Goal: Information Seeking & Learning: Check status

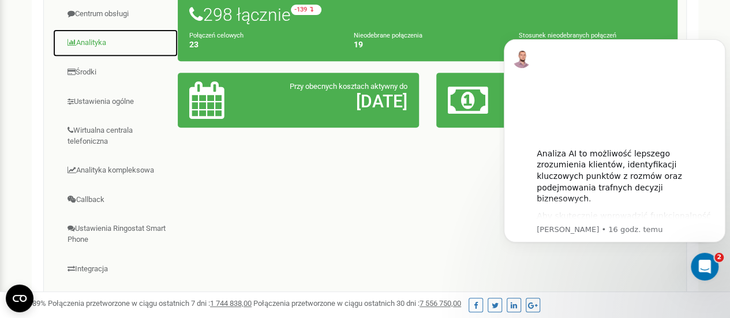
click at [103, 43] on link "Analityka" at bounding box center [116, 43] width 126 height 28
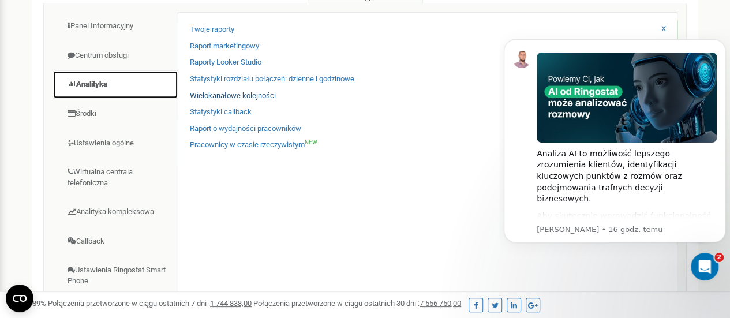
scroll to position [173, 0]
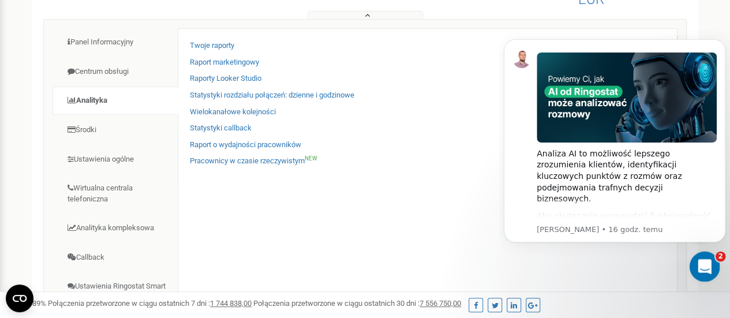
click at [702, 262] on icon "Otwórz komunikator Intercom" at bounding box center [703, 265] width 19 height 19
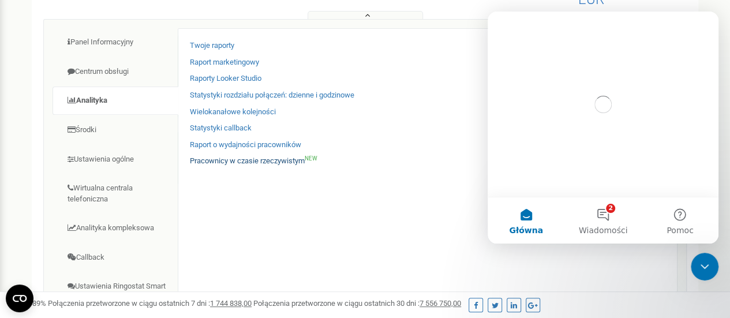
scroll to position [0, 0]
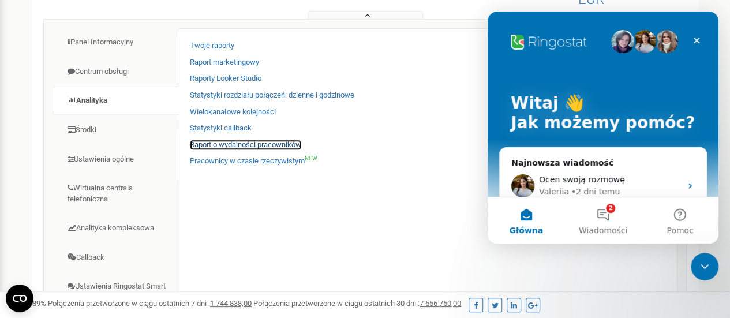
click at [262, 148] on link "Raport o wydajności pracowników" at bounding box center [245, 145] width 111 height 11
click at [700, 45] on div "Zamknij" at bounding box center [696, 40] width 21 height 21
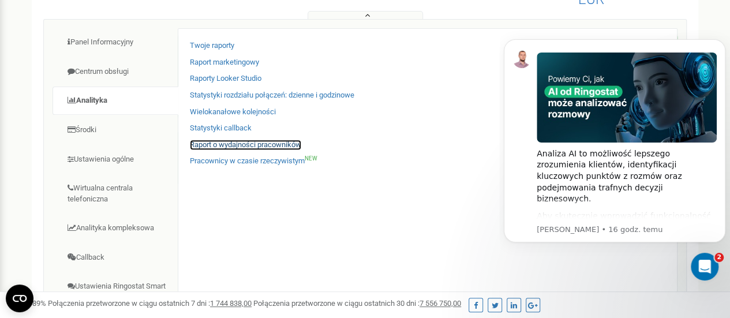
click at [244, 144] on link "Raport o wydajności pracowników" at bounding box center [245, 145] width 111 height 11
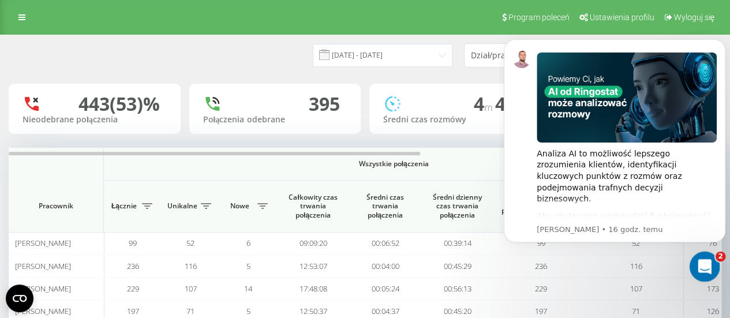
click at [700, 267] on icon "Otwórz komunikator Intercom" at bounding box center [703, 265] width 19 height 19
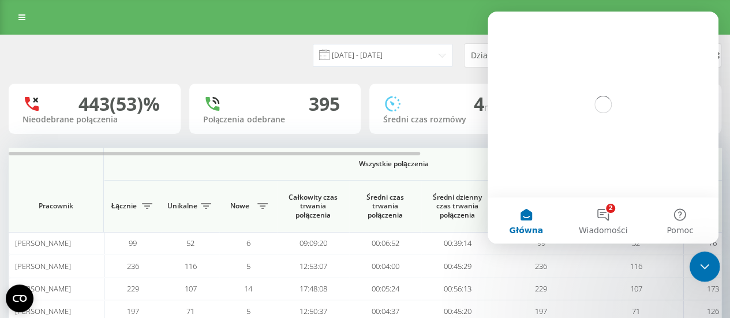
click at [717, 259] on div "Zamknij komunikator Intercom" at bounding box center [703, 265] width 28 height 28
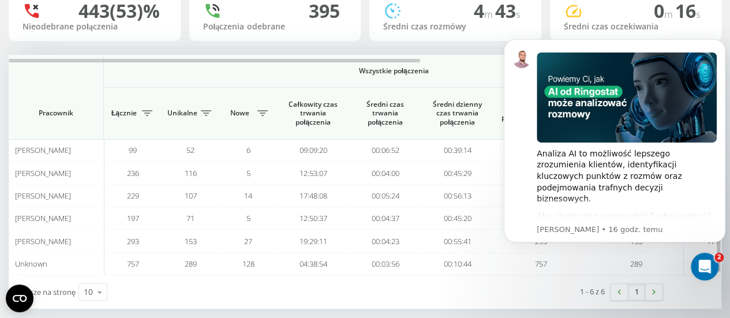
scroll to position [104, 0]
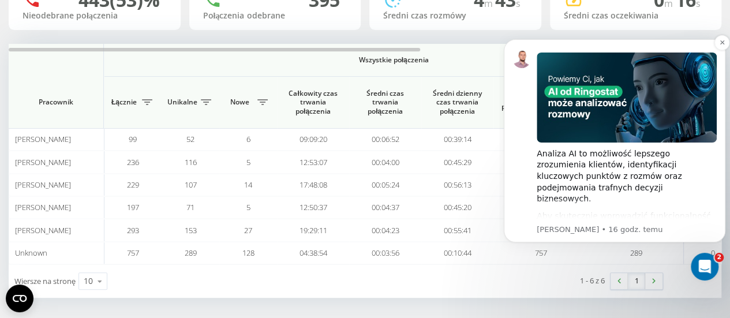
click at [655, 161] on div "Analiza AI to możliwość lepszego zrozumienia klientów, identyfikacji kluczowych…" at bounding box center [627, 176] width 180 height 57
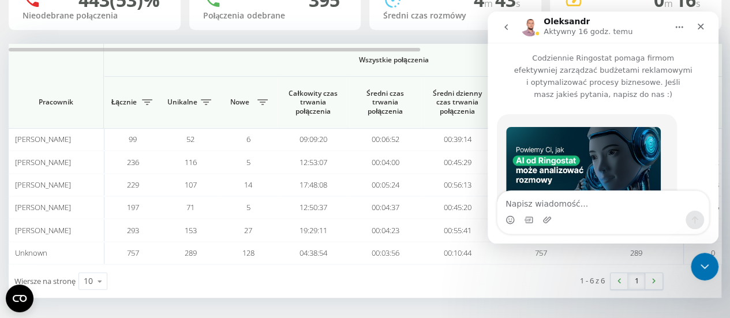
scroll to position [292, 0]
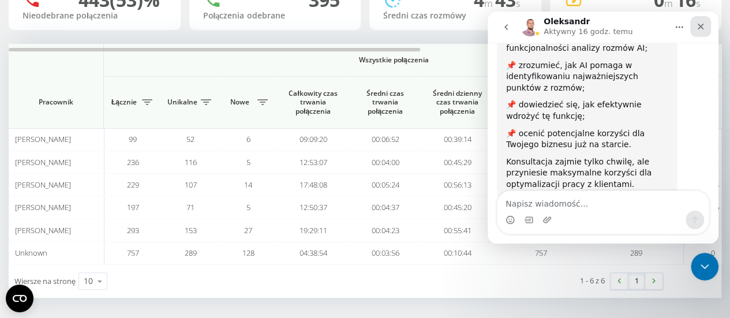
click at [702, 24] on icon "Zamknij" at bounding box center [700, 26] width 9 height 9
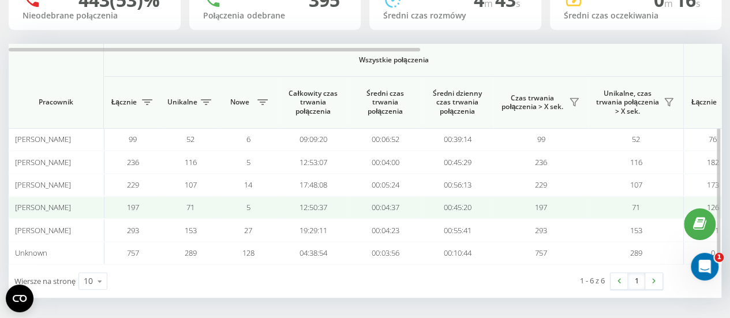
scroll to position [0, 0]
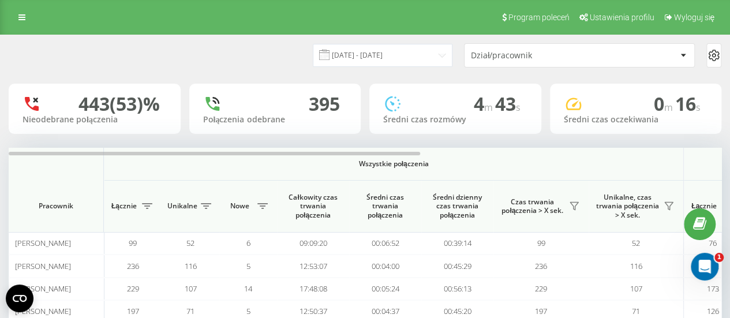
drag, startPoint x: 503, startPoint y: 56, endPoint x: 518, endPoint y: 55, distance: 15.0
click at [505, 55] on div "Dział/pracownik" at bounding box center [540, 56] width 138 height 10
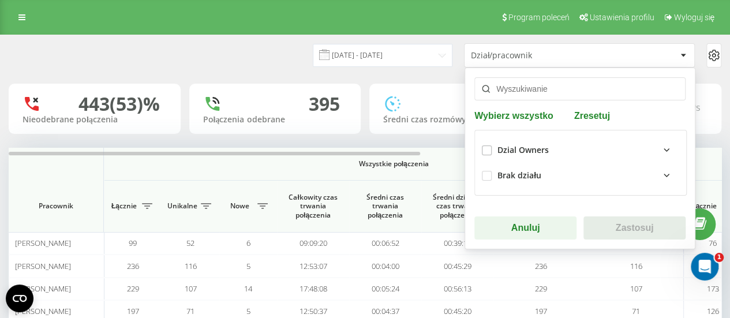
click at [490, 154] on div "Dzial Owners" at bounding box center [580, 149] width 197 height 25
click at [487, 145] on label at bounding box center [487, 145] width 10 height 0
checkbox input "true"
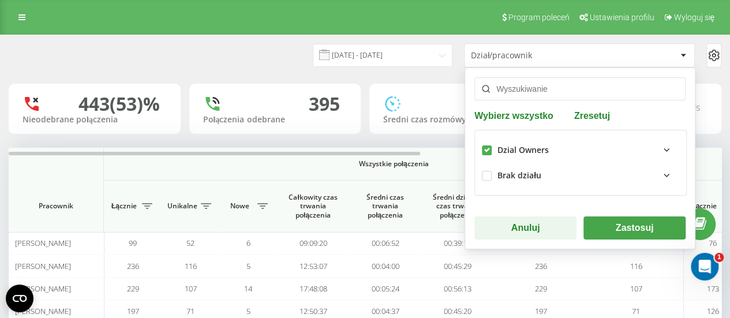
click at [644, 237] on button "Zastosuj" at bounding box center [635, 228] width 102 height 23
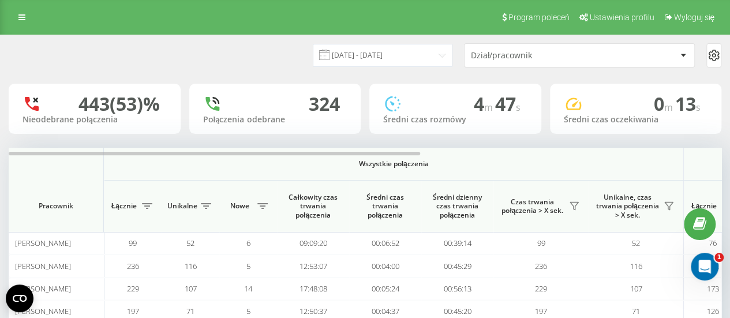
click at [691, 59] on div "Dział/pracownik" at bounding box center [580, 55] width 230 height 23
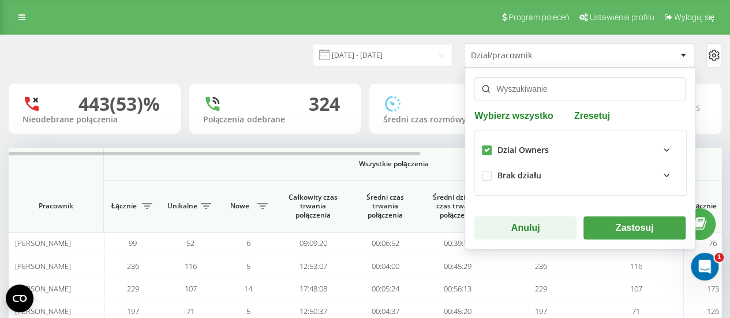
click at [626, 88] on input "text" at bounding box center [580, 88] width 211 height 23
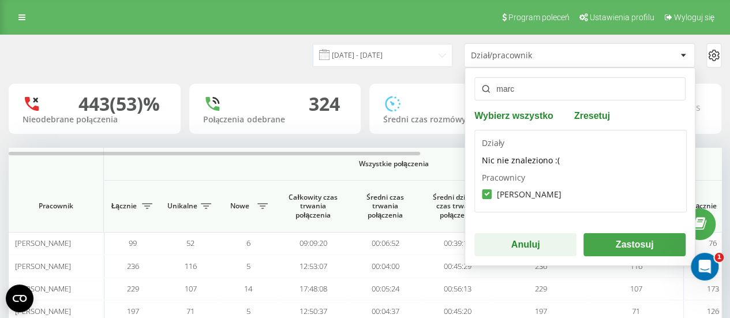
type input "marc"
click at [636, 245] on button "Zastosuj" at bounding box center [635, 244] width 102 height 23
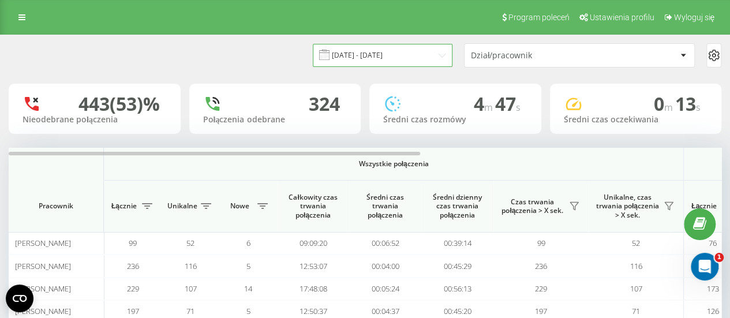
click at [408, 58] on input "[DATE] - [DATE]" at bounding box center [383, 55] width 140 height 23
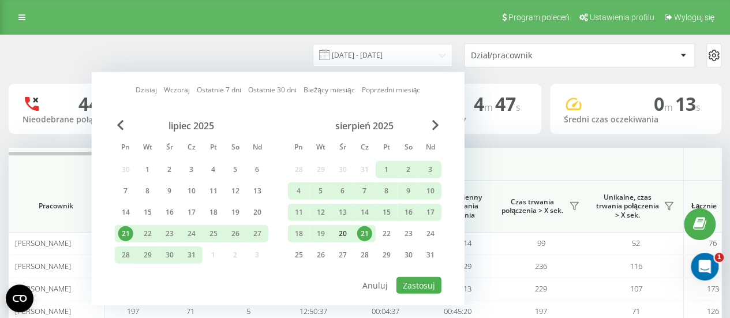
click at [340, 234] on div "20" at bounding box center [342, 233] width 15 height 15
drag, startPoint x: 340, startPoint y: 234, endPoint x: 346, endPoint y: 233, distance: 6.5
click at [344, 234] on div "20" at bounding box center [342, 233] width 15 height 15
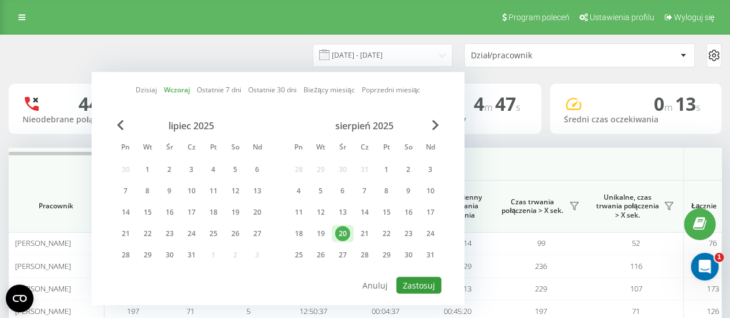
click at [399, 278] on button "Zastosuj" at bounding box center [419, 285] width 45 height 17
type input "[DATE] - [DATE]"
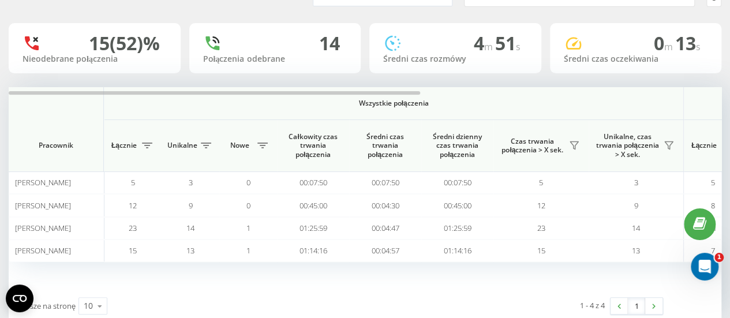
scroll to position [88, 0]
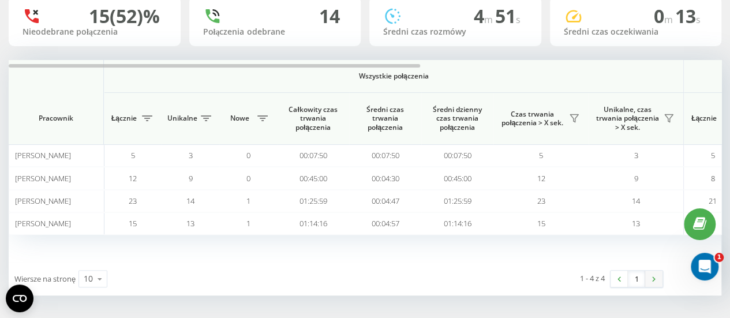
click at [652, 285] on link at bounding box center [653, 279] width 17 height 16
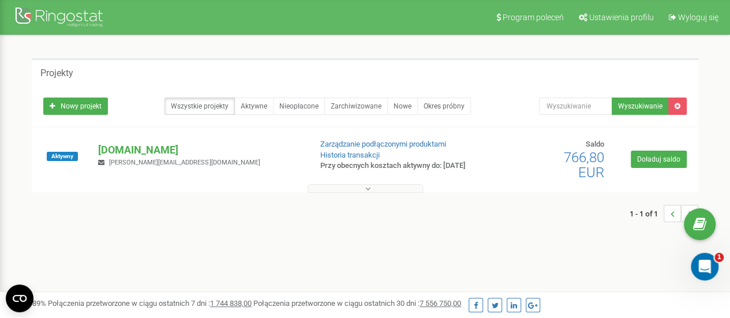
drag, startPoint x: 335, startPoint y: 190, endPoint x: 321, endPoint y: 187, distance: 14.2
click at [330, 188] on button at bounding box center [365, 188] width 115 height 9
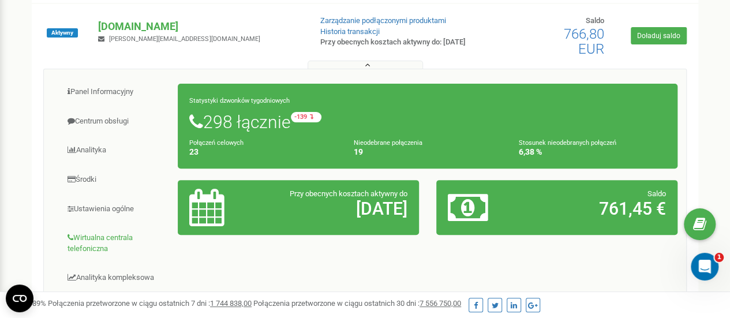
scroll to position [173, 0]
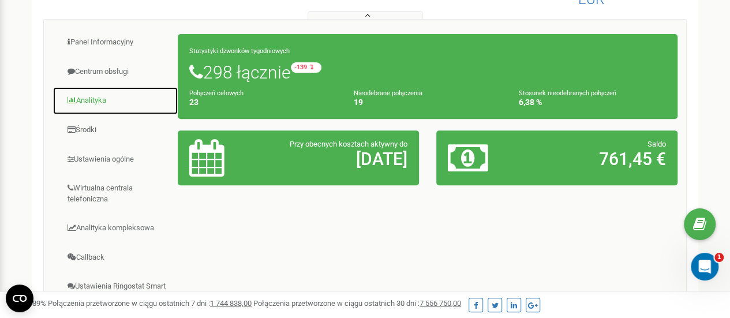
drag, startPoint x: 90, startPoint y: 99, endPoint x: 107, endPoint y: 96, distance: 17.5
click at [91, 99] on link "Analityka" at bounding box center [116, 101] width 126 height 28
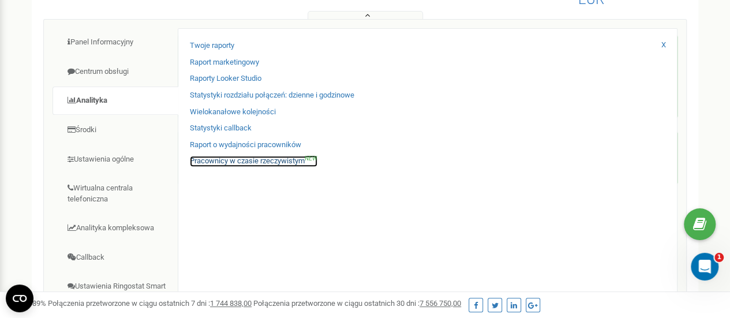
click at [249, 167] on link "Pracownicy w czasie rzeczywistym NEW" at bounding box center [254, 161] width 128 height 11
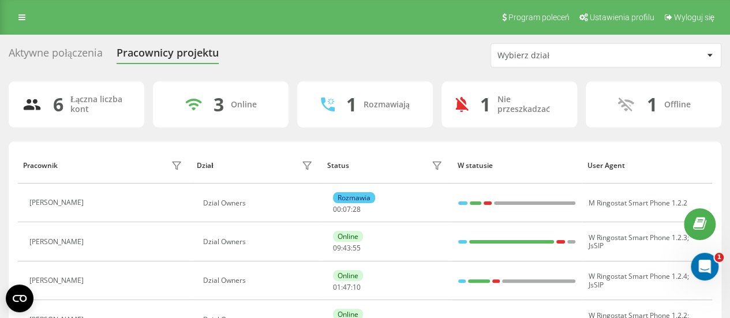
click at [592, 63] on div "Wybierz dział" at bounding box center [606, 55] width 230 height 23
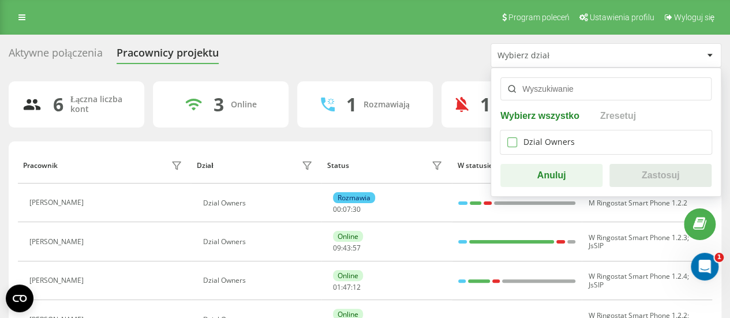
drag, startPoint x: 515, startPoint y: 142, endPoint x: 598, endPoint y: 159, distance: 84.9
click at [516, 137] on label at bounding box center [513, 137] width 10 height 0
checkbox input "true"
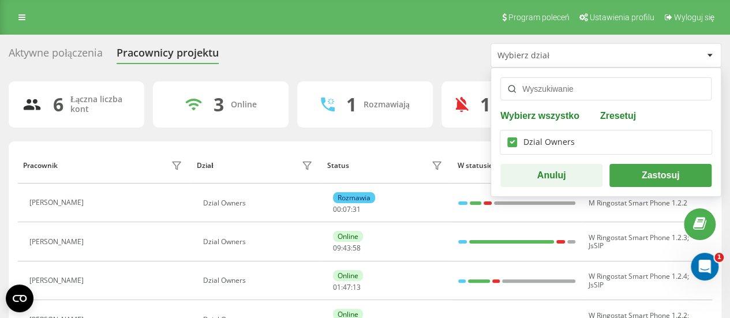
click at [608, 84] on input "text" at bounding box center [606, 88] width 211 height 23
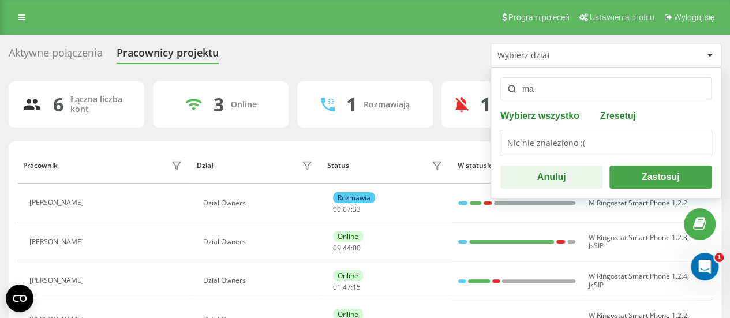
type input "m"
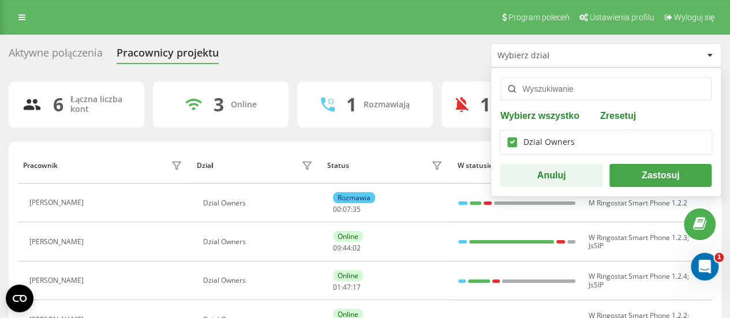
click at [684, 178] on button "Zastosuj" at bounding box center [661, 175] width 102 height 23
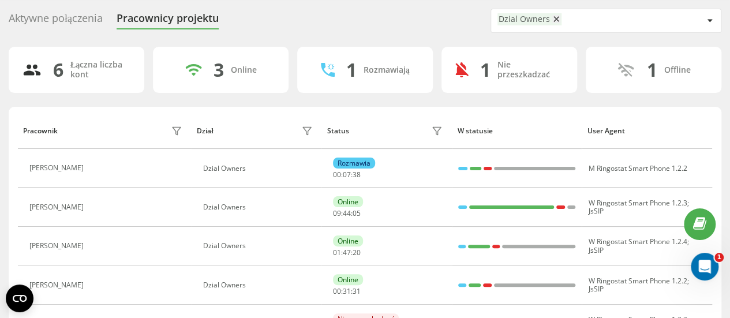
scroll to position [58, 0]
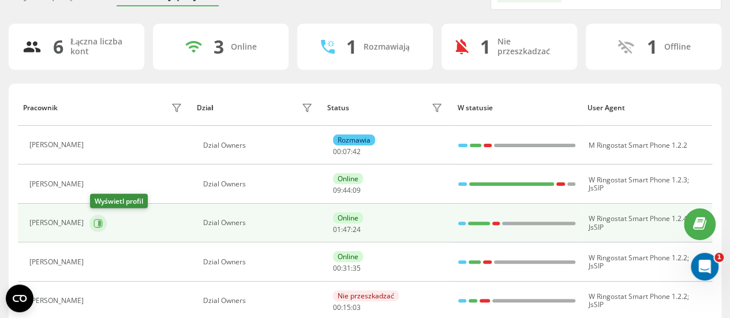
click at [96, 222] on icon at bounding box center [98, 223] width 9 height 9
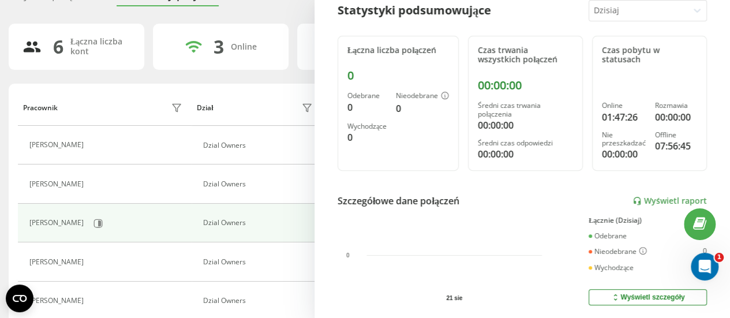
scroll to position [58, 0]
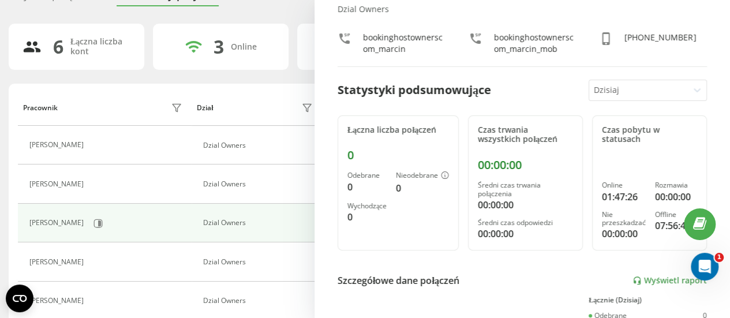
click at [666, 93] on div at bounding box center [639, 90] width 90 height 13
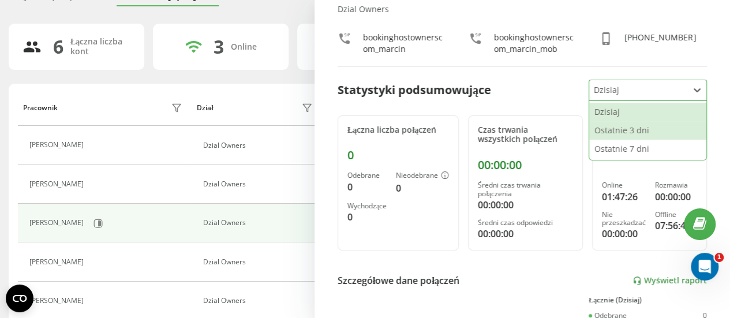
click at [620, 129] on div "Ostatnie 3 dni" at bounding box center [647, 130] width 117 height 18
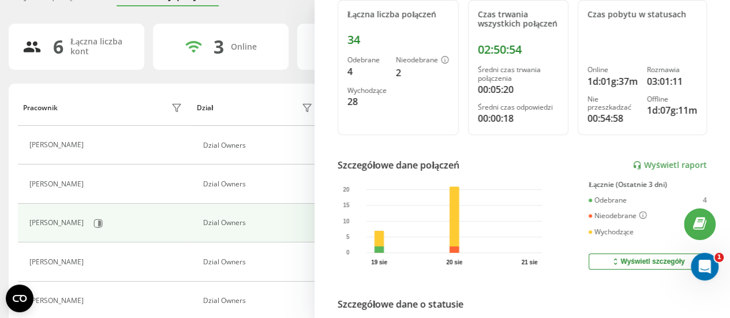
scroll to position [115, 0]
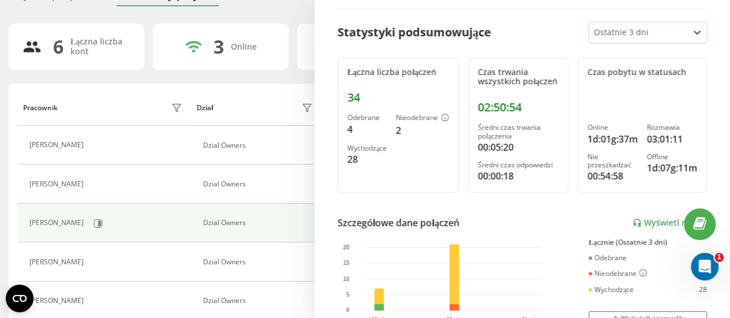
drag, startPoint x: 649, startPoint y: 15, endPoint x: 645, endPoint y: 30, distance: 15.4
click at [648, 23] on div "Marcin Krześniak Dzial Owners bookinghostownerscom_marcin bookinghostownerscom_…" at bounding box center [523, 159] width 416 height 318
click at [558, 220] on div "Marcin Krześniak Dzial Owners bookinghostownerscom_marcin bookinghostownerscom_…" at bounding box center [523, 159] width 416 height 318
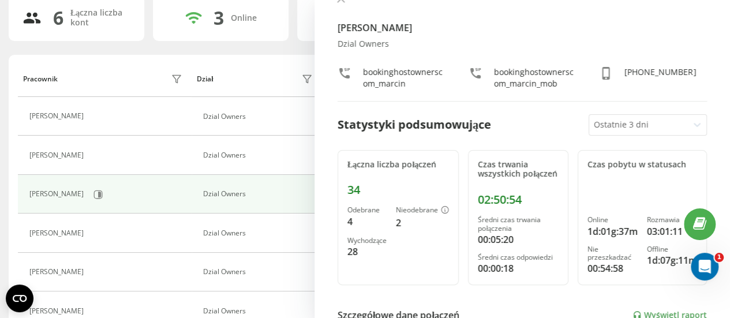
scroll to position [33, 0]
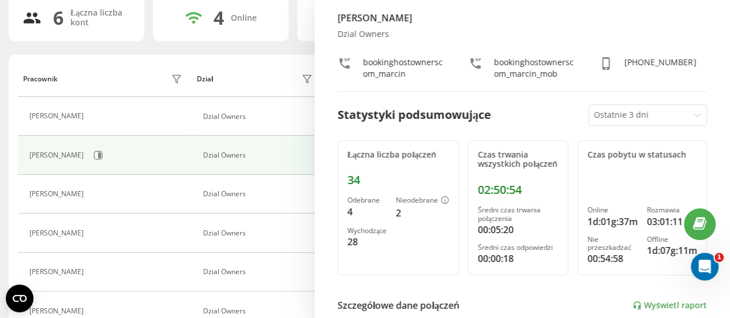
drag, startPoint x: 231, startPoint y: 62, endPoint x: 160, endPoint y: 48, distance: 72.4
click at [226, 57] on div "Pracownik Dział Status W statusie User Agent Bozena Augustyniak Dzial Owners On…" at bounding box center [365, 210] width 713 height 310
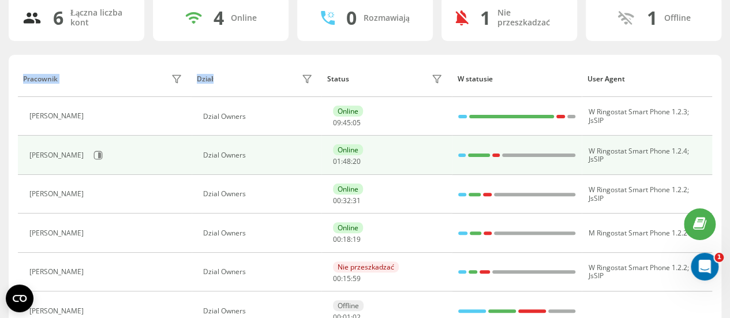
scroll to position [58, 0]
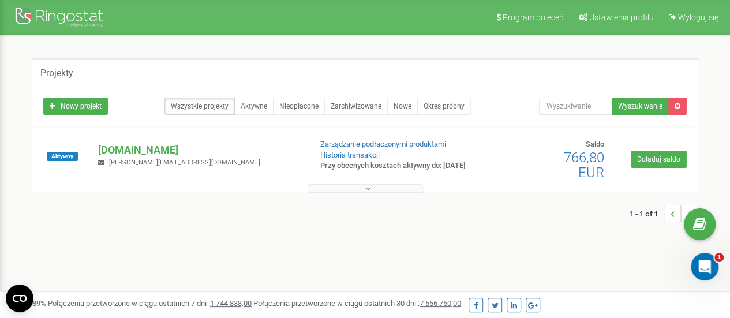
drag, startPoint x: 379, startPoint y: 185, endPoint x: 371, endPoint y: 190, distance: 9.3
click at [375, 185] on div at bounding box center [365, 186] width 661 height 12
click at [368, 191] on icon at bounding box center [367, 189] width 5 height 8
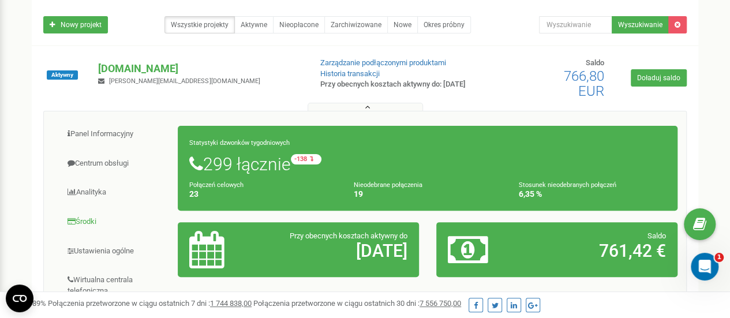
scroll to position [115, 0]
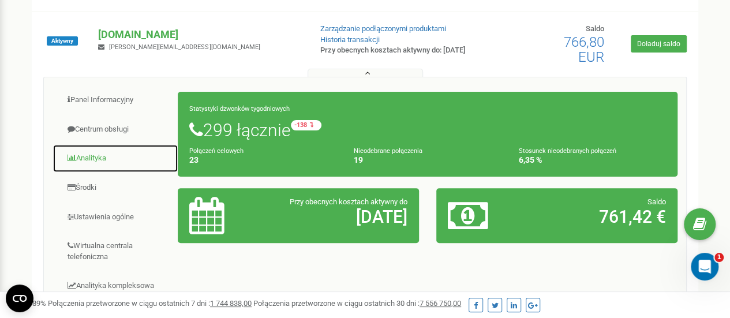
click at [94, 168] on link "Analityka" at bounding box center [116, 158] width 126 height 28
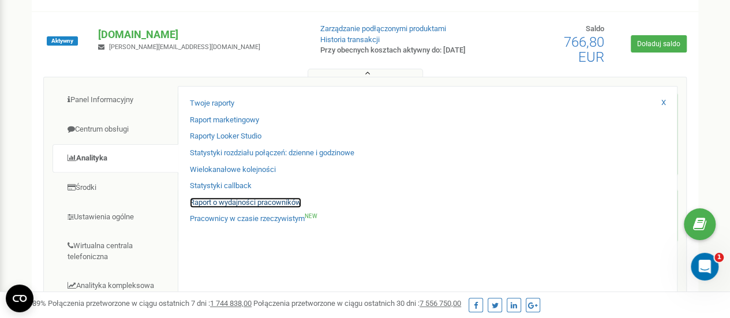
click at [226, 200] on link "Raport o wydajności pracowników" at bounding box center [245, 202] width 111 height 11
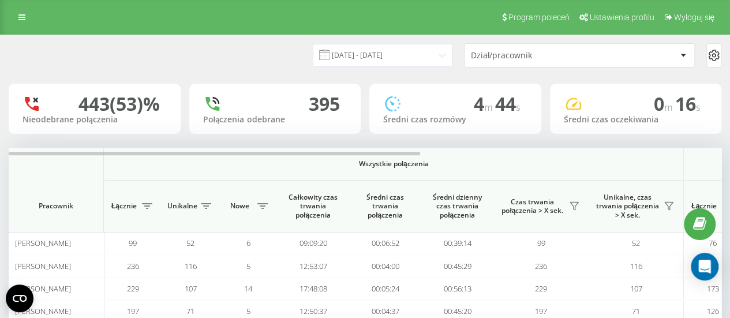
click at [544, 62] on div "Dział/pracownik" at bounding box center [580, 55] width 230 height 23
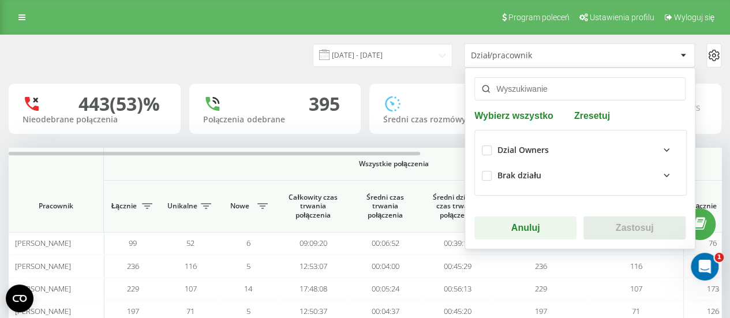
click at [516, 137] on div "Dzial Owners" at bounding box center [580, 149] width 197 height 25
drag, startPoint x: 492, startPoint y: 153, endPoint x: 514, endPoint y: 135, distance: 29.1
click at [492, 152] on div "Dzial Owners" at bounding box center [580, 149] width 197 height 25
drag, startPoint x: 491, startPoint y: 149, endPoint x: 542, endPoint y: 111, distance: 63.5
click at [492, 147] on div "Dzial Owners" at bounding box center [580, 149] width 197 height 25
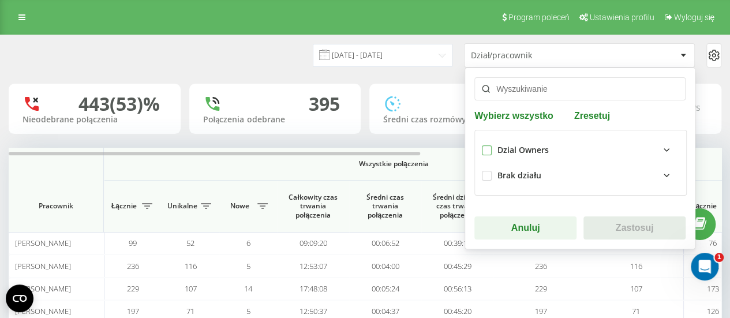
click at [487, 145] on label at bounding box center [487, 145] width 10 height 0
checkbox input "true"
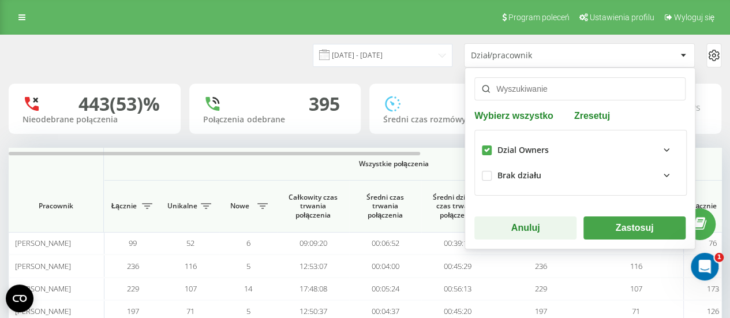
click at [597, 95] on input "text" at bounding box center [580, 88] width 211 height 23
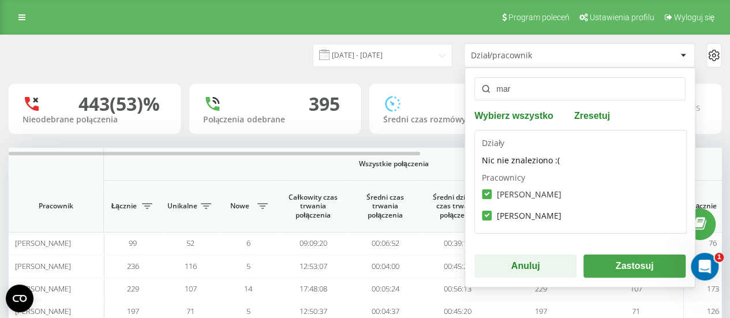
type input "mar"
drag, startPoint x: 487, startPoint y: 192, endPoint x: 600, endPoint y: 227, distance: 118.9
click at [488, 193] on label "[PERSON_NAME]" at bounding box center [522, 194] width 80 height 10
checkbox input "false"
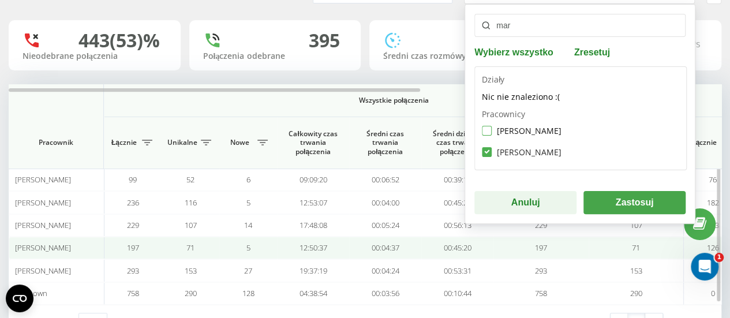
scroll to position [104, 0]
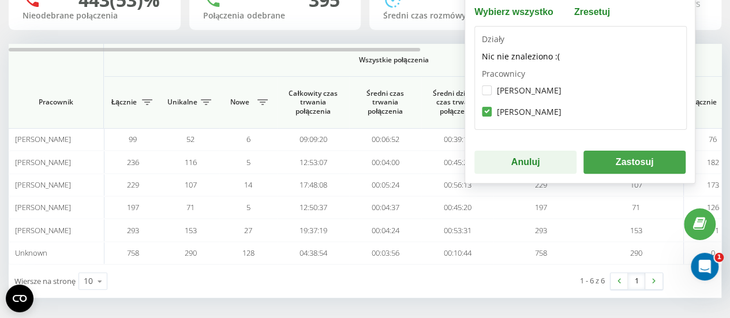
click at [661, 165] on button "Zastosuj" at bounding box center [635, 162] width 102 height 23
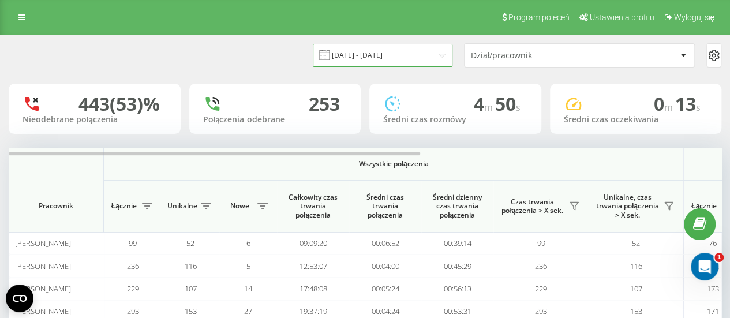
click at [368, 57] on input "[DATE] - [DATE]" at bounding box center [383, 55] width 140 height 23
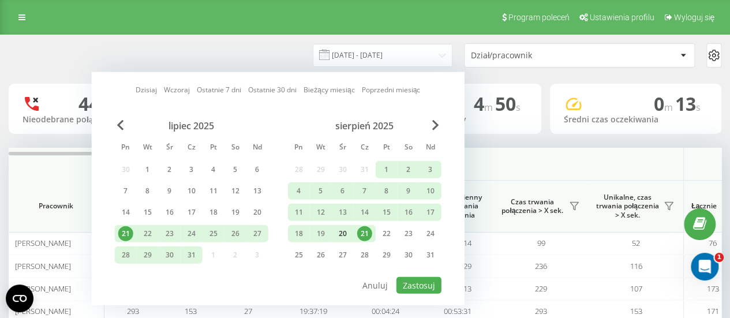
click at [338, 229] on div "20" at bounding box center [342, 233] width 15 height 15
drag, startPoint x: 338, startPoint y: 229, endPoint x: 346, endPoint y: 233, distance: 8.8
click at [340, 229] on div "20" at bounding box center [342, 233] width 15 height 15
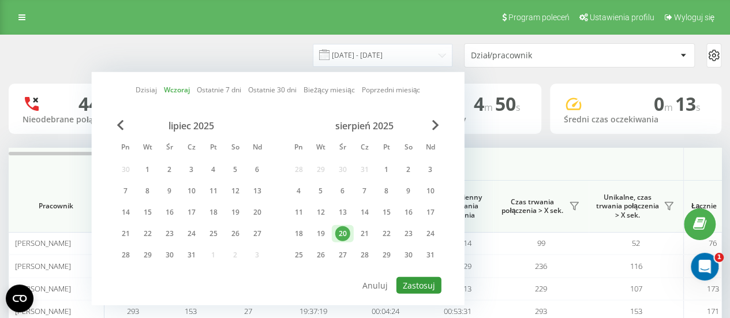
click at [425, 287] on button "Zastosuj" at bounding box center [419, 285] width 45 height 17
type input "[DATE] - [DATE]"
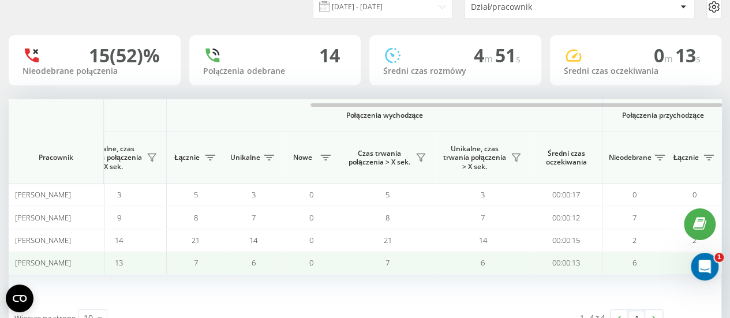
scroll to position [0, 520]
click at [614, 253] on td "6" at bounding box center [632, 263] width 64 height 23
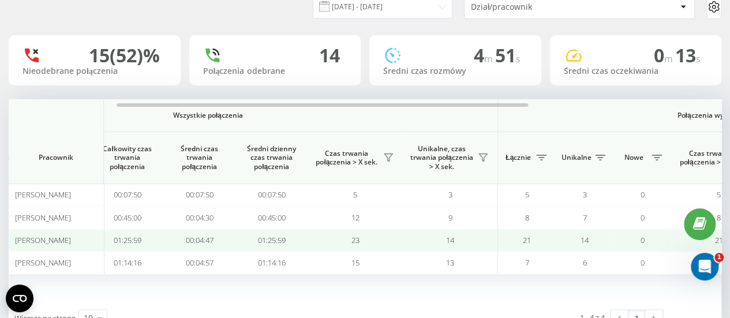
scroll to position [0, 0]
